Goal: Browse casually

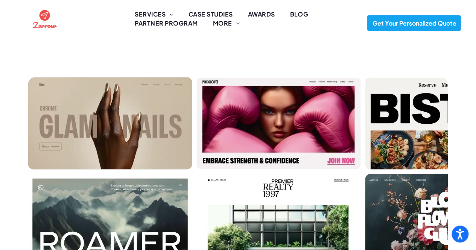
scroll to position [394, 0]
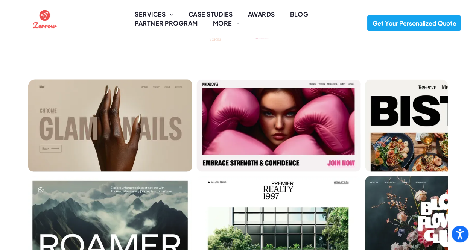
drag, startPoint x: 111, startPoint y: 169, endPoint x: 26, endPoint y: 268, distance: 130.1
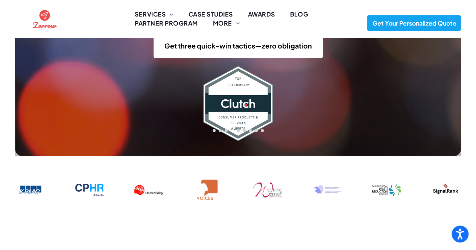
scroll to position [233, 0]
